Goal: Task Accomplishment & Management: Use online tool/utility

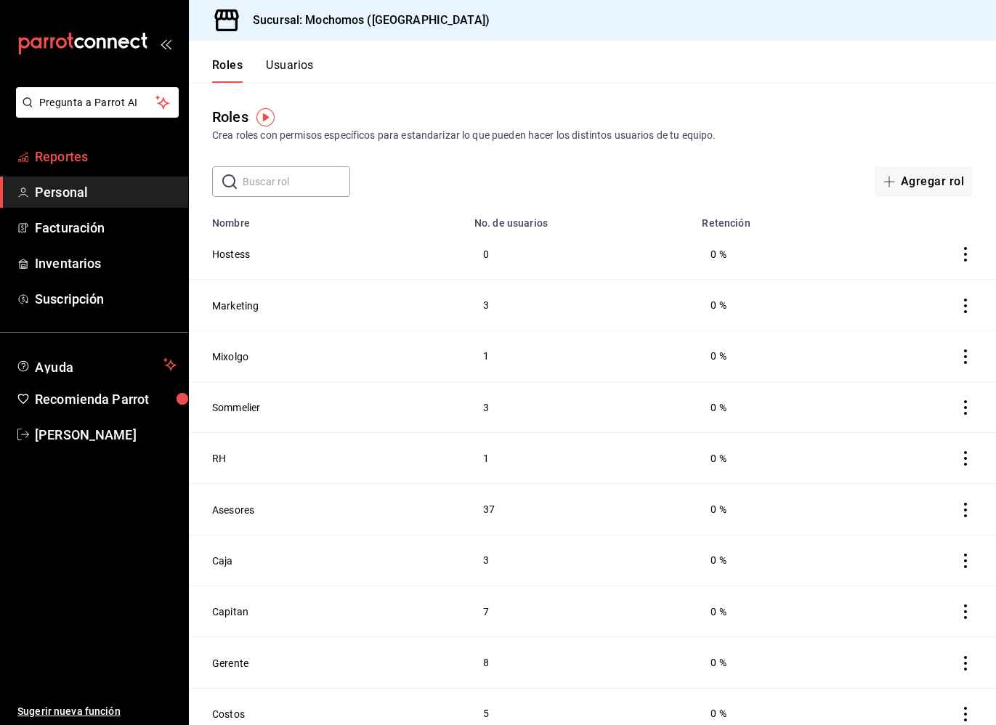
click at [118, 144] on link "Reportes" at bounding box center [94, 156] width 188 height 31
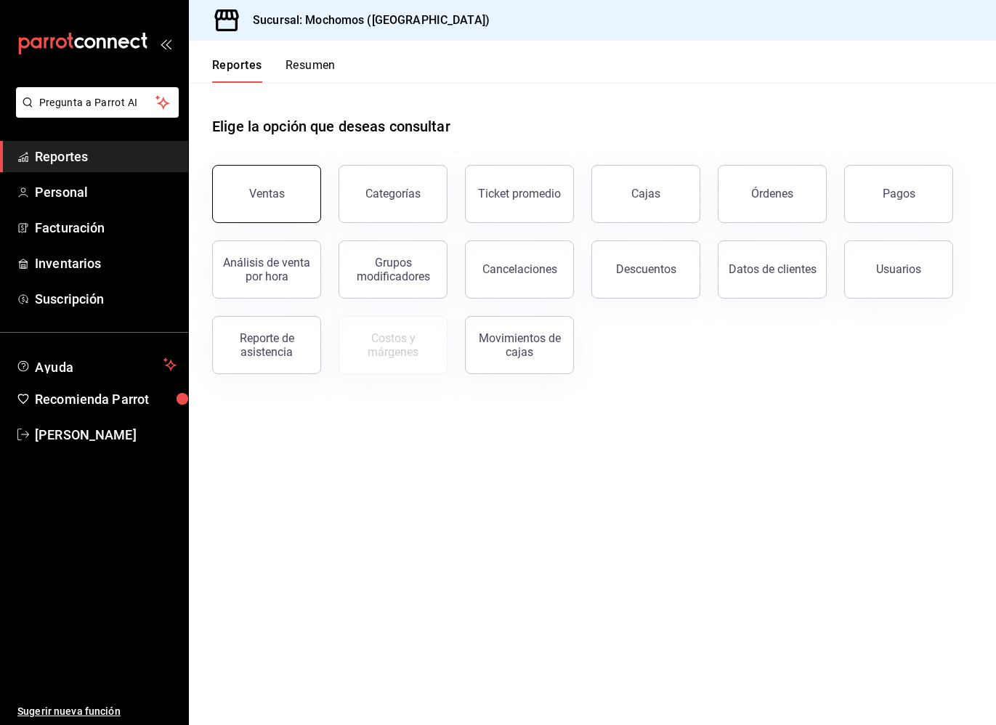
click at [259, 204] on button "Ventas" at bounding box center [266, 194] width 109 height 58
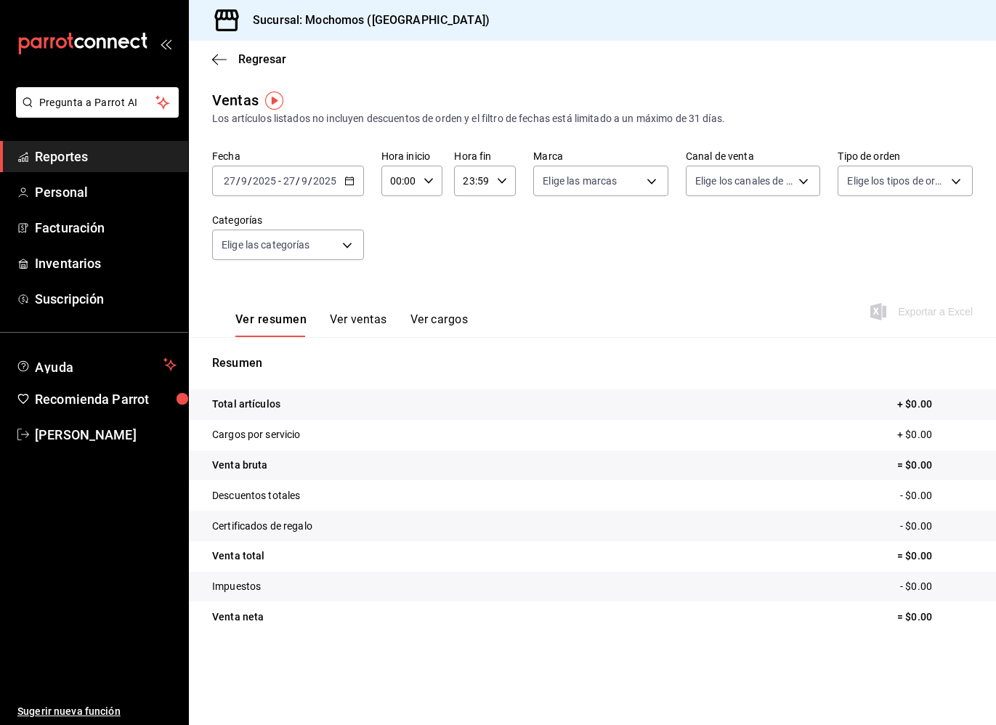
click at [355, 181] on div "[DATE] [DATE] - [DATE] [DATE]" at bounding box center [288, 181] width 152 height 31
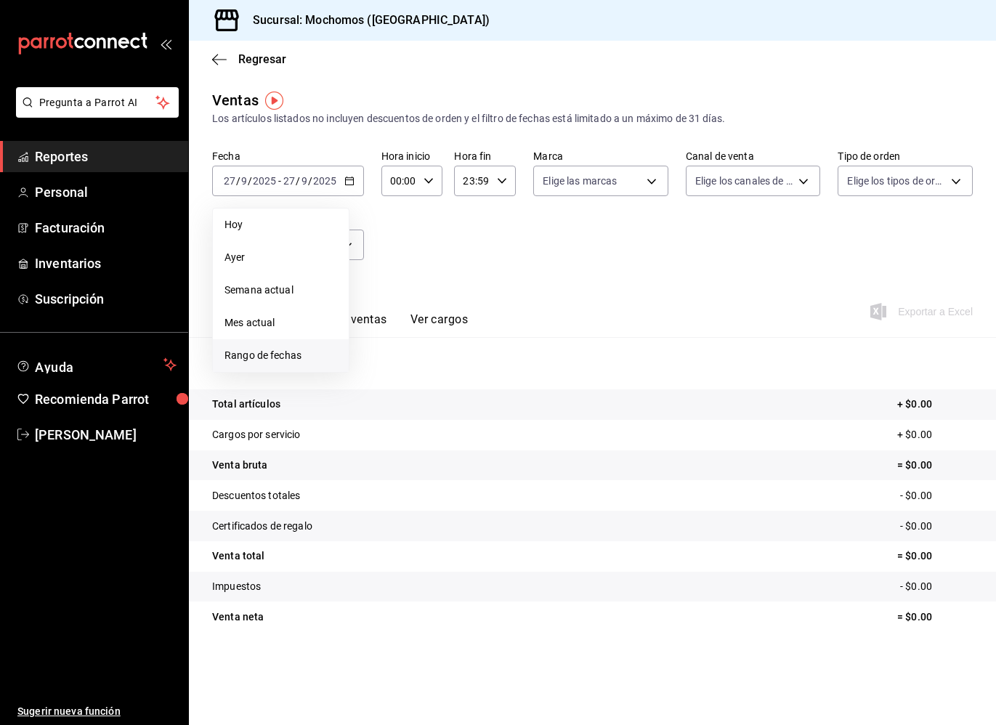
click at [256, 350] on span "Rango de fechas" at bounding box center [280, 355] width 113 height 15
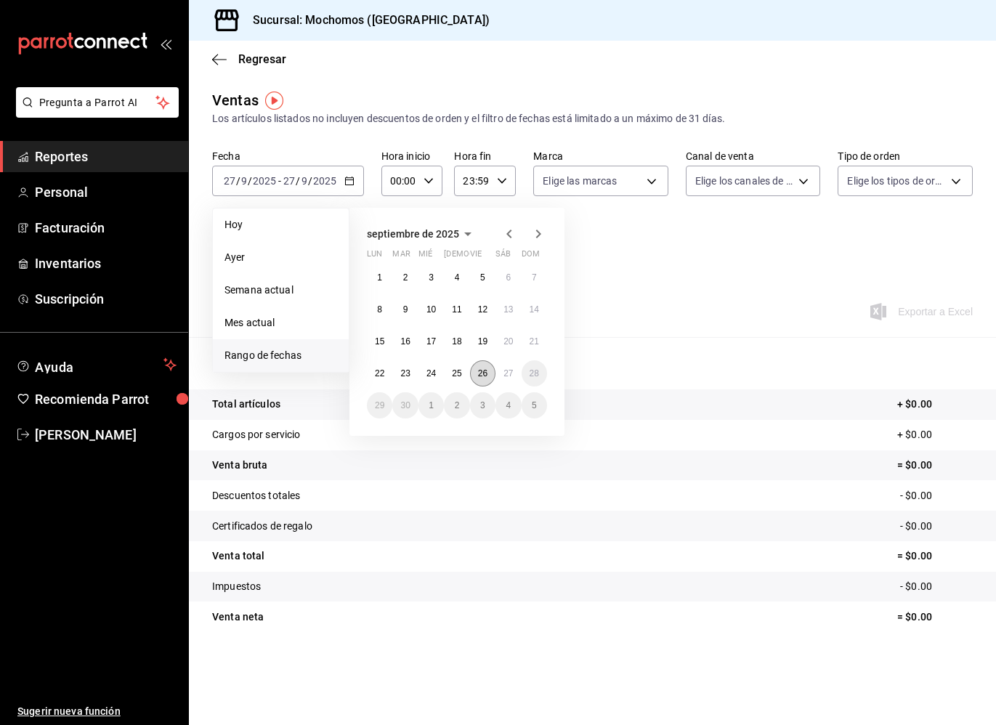
click at [483, 379] on button "26" at bounding box center [482, 373] width 25 height 26
click at [509, 373] on abbr "27" at bounding box center [507, 373] width 9 height 10
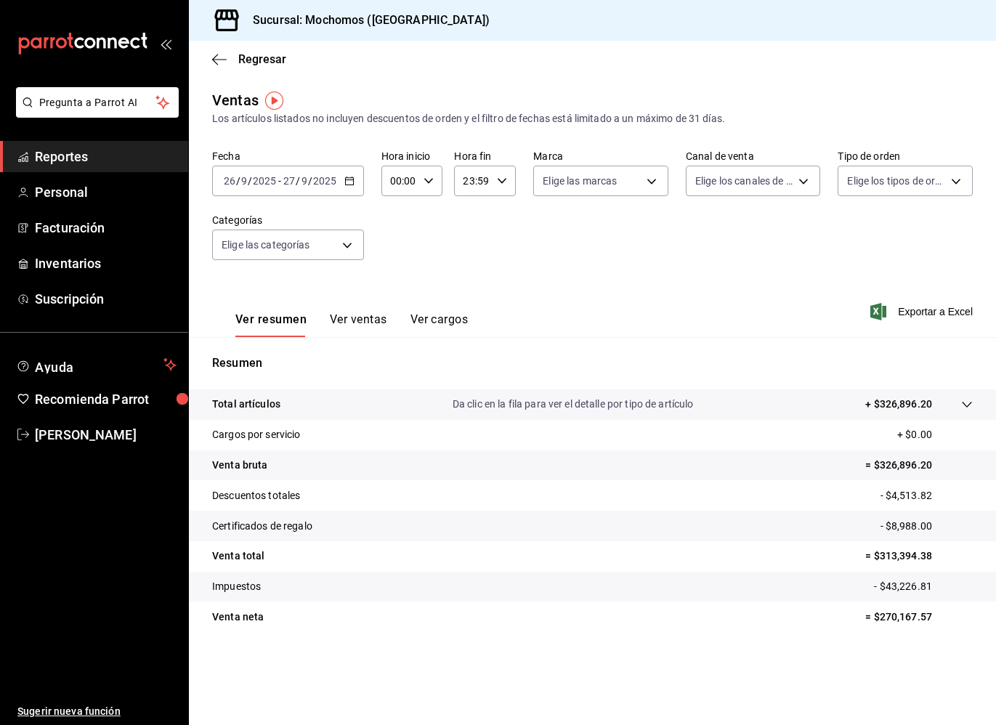
click at [428, 179] on icon "button" at bounding box center [429, 181] width 10 height 10
click at [395, 257] on button "05" at bounding box center [396, 265] width 25 height 29
type input "05:00"
click at [505, 184] on div at bounding box center [498, 362] width 996 height 725
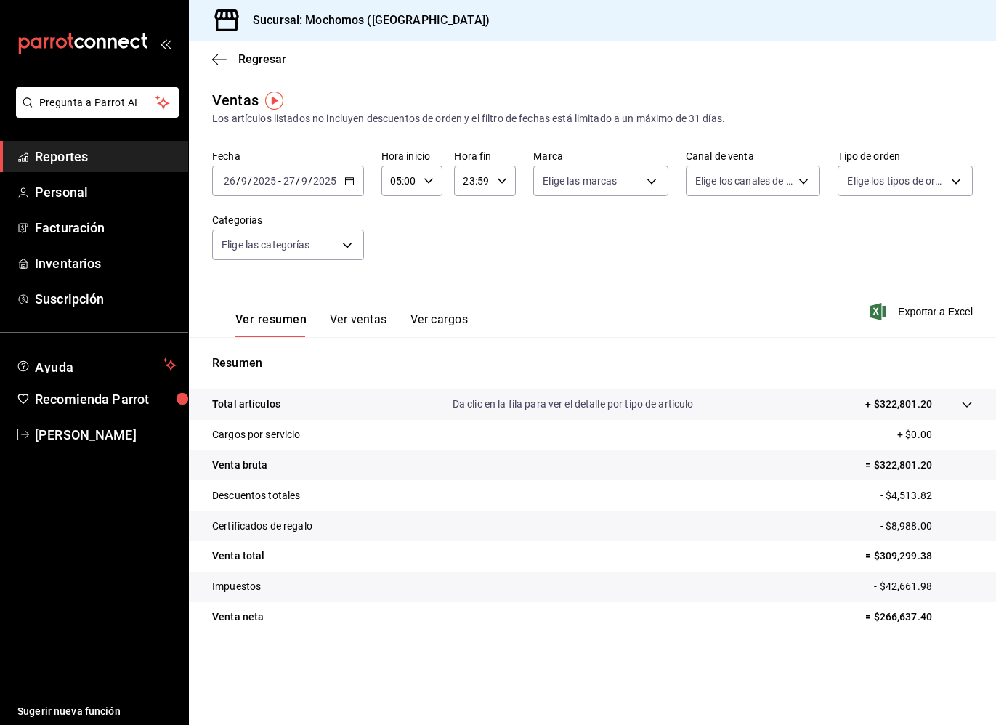
click at [505, 184] on icon "button" at bounding box center [502, 181] width 10 height 10
click at [472, 246] on button "05" at bounding box center [469, 237] width 25 height 29
click at [509, 213] on button "00" at bounding box center [500, 217] width 25 height 29
type input "05:00"
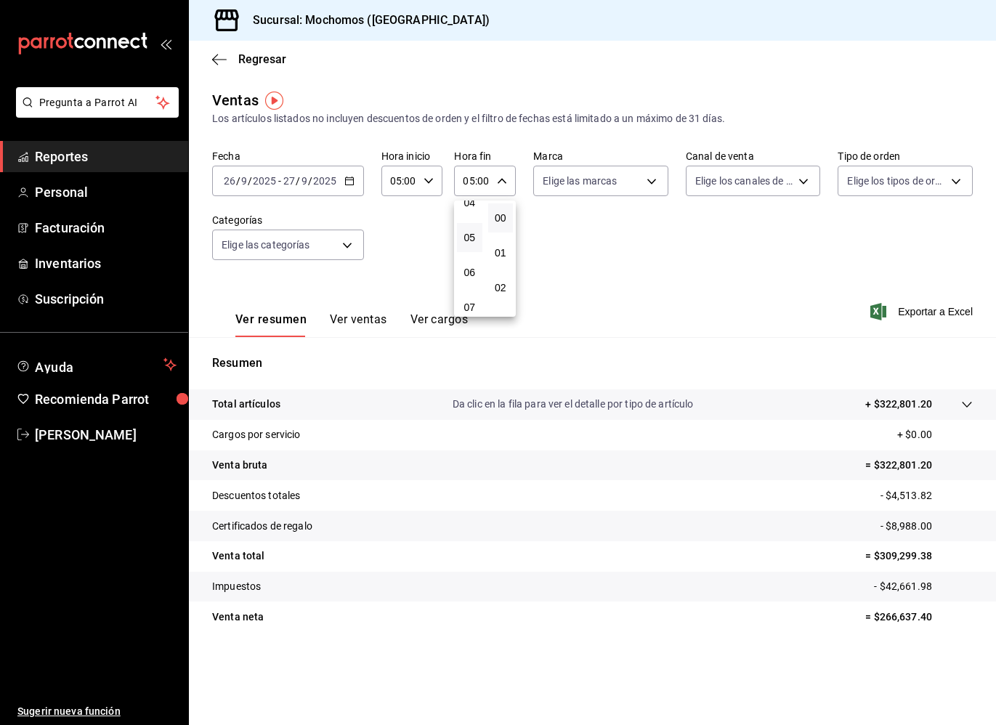
click at [933, 317] on div at bounding box center [498, 362] width 996 height 725
click at [933, 317] on span "Exportar a Excel" at bounding box center [923, 311] width 100 height 17
